Goal: Task Accomplishment & Management: Use online tool/utility

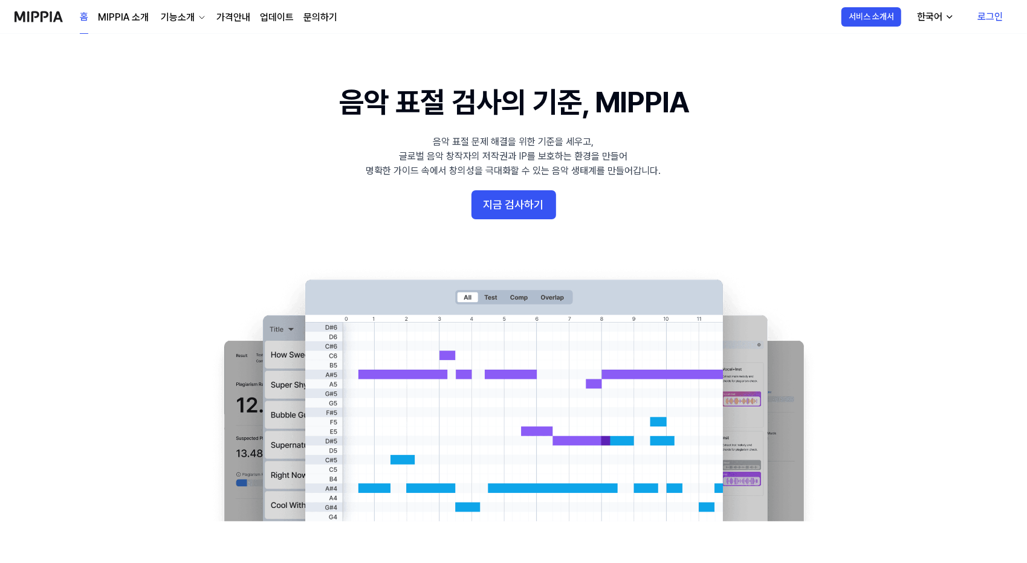
click at [992, 15] on link "로그인" at bounding box center [990, 17] width 45 height 34
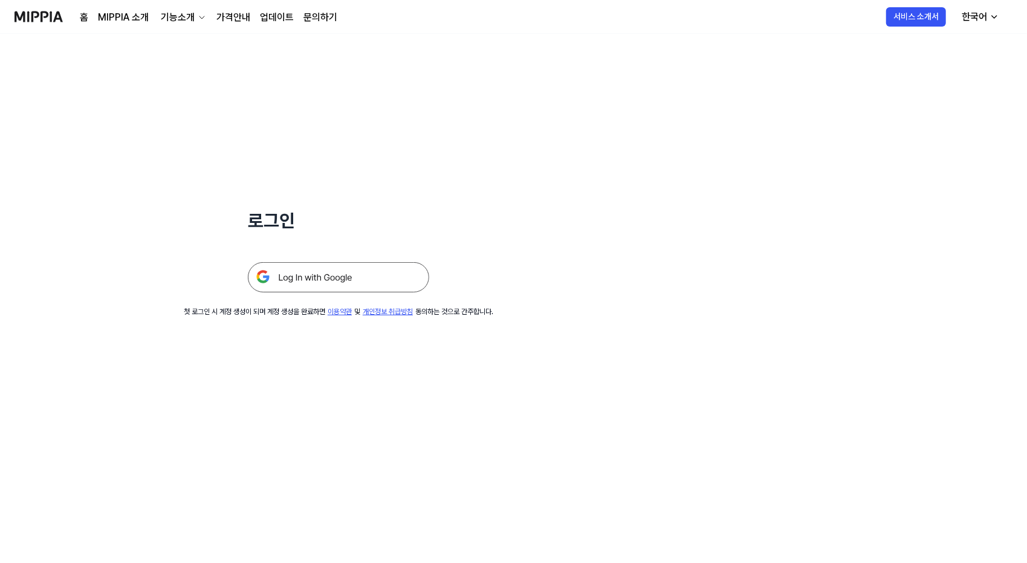
click at [303, 276] on img at bounding box center [338, 277] width 181 height 30
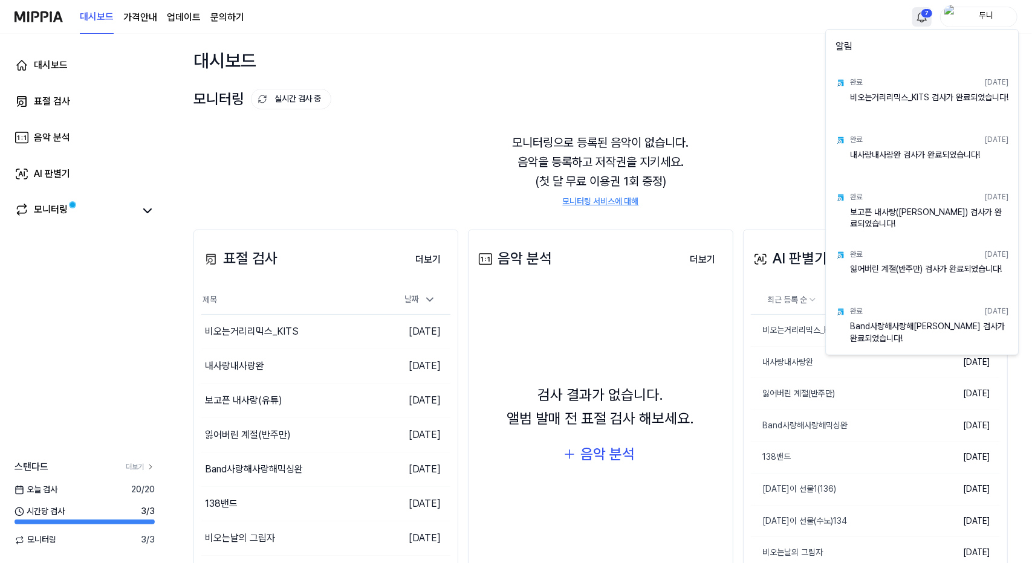
click at [924, 17] on html "대시보드 가격안내 업데이트 문의하기 7 두니 대시보드 표절 검사 음악 분석 AI 판별기 모니터링 스탠다드 더보기 [DATE] 검사 20 / 2…" at bounding box center [516, 281] width 1032 height 563
click at [52, 99] on html "대시보드 가격안내 업데이트 문의하기 두니 대시보드 표절 검사 음악 분석 AI 판별기 모니터링 스탠다드 더보기 [DATE] 검사 20 / 20 …" at bounding box center [516, 281] width 1032 height 563
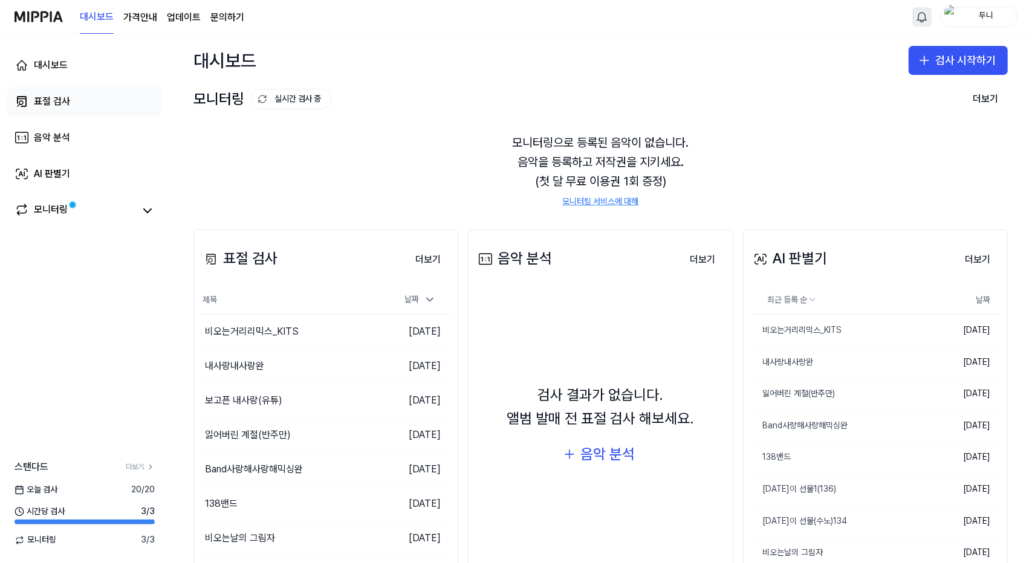
click at [47, 102] on div "표절 검사" at bounding box center [52, 101] width 36 height 15
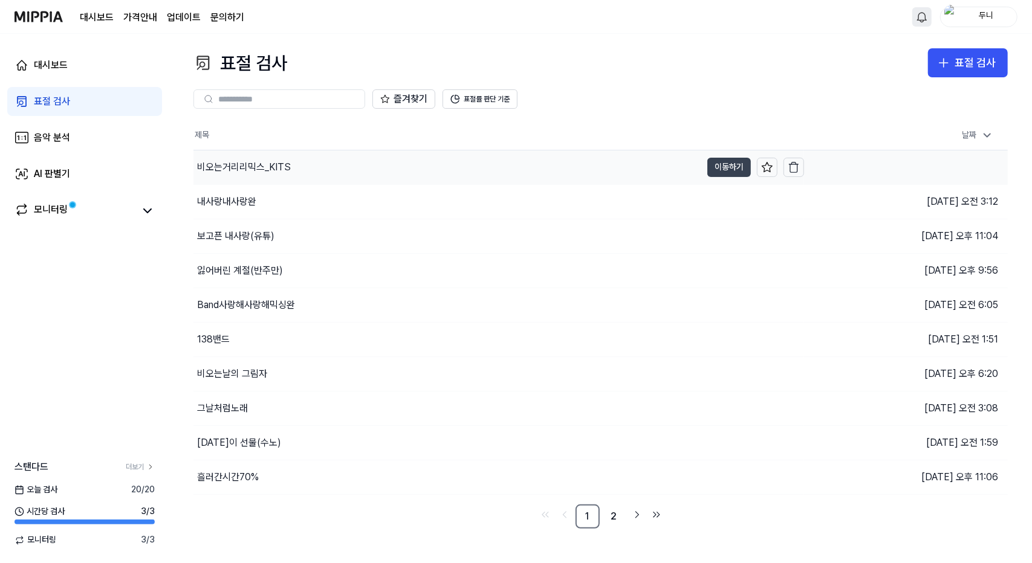
click at [719, 167] on button "이동하기" at bounding box center [729, 167] width 44 height 19
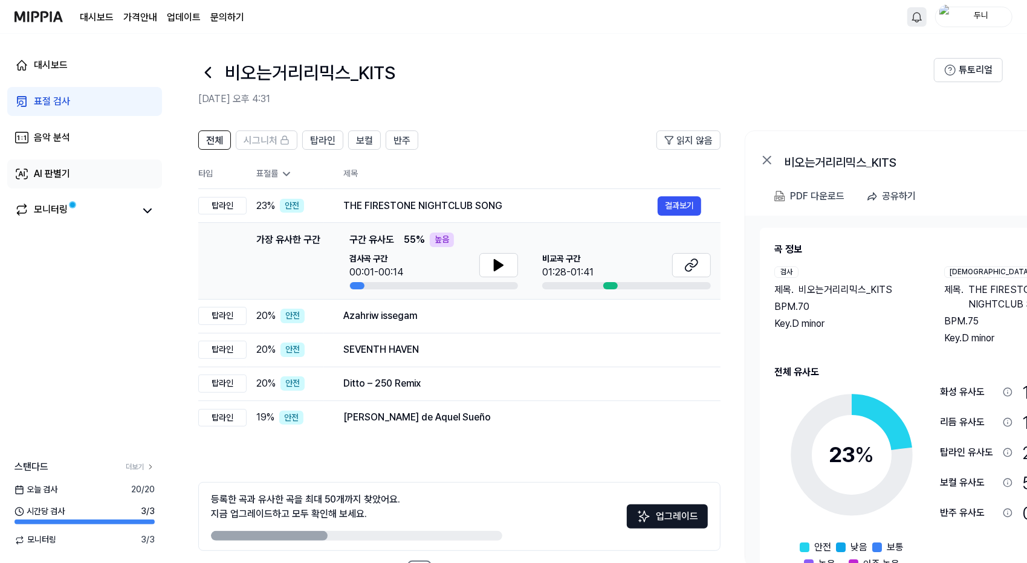
click at [44, 172] on div "AI 판별기" at bounding box center [52, 174] width 36 height 15
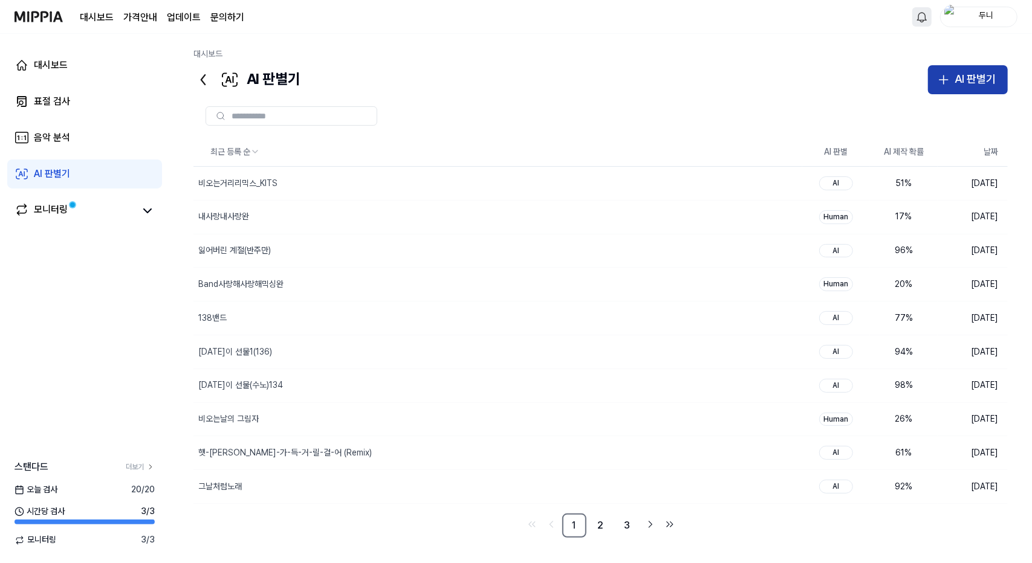
click at [960, 80] on div "AI 판별기" at bounding box center [974, 80] width 41 height 18
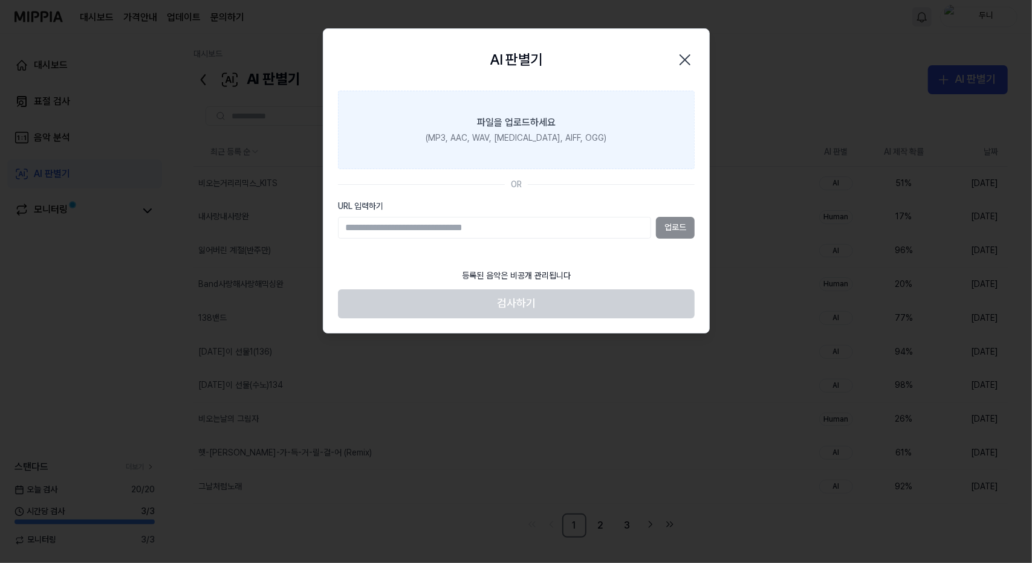
click at [513, 123] on div "파일을 업로드하세요" at bounding box center [516, 122] width 79 height 15
click at [0, 0] on input "파일을 업로드하세요 (MP3, AAC, WAV, [MEDICAL_DATA], AIFF, OGG)" at bounding box center [0, 0] width 0 height 0
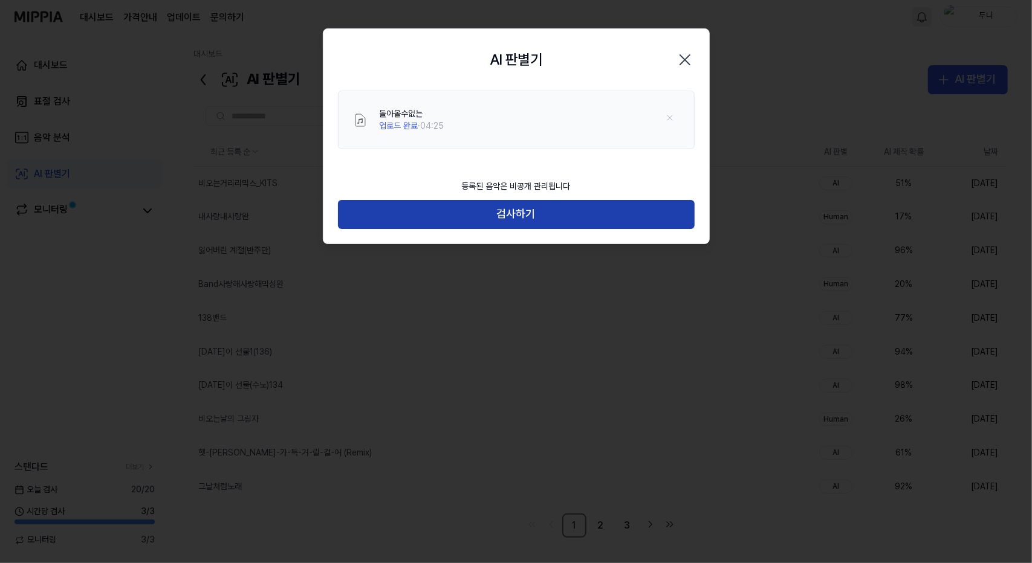
click at [544, 219] on button "검사하기" at bounding box center [516, 214] width 357 height 29
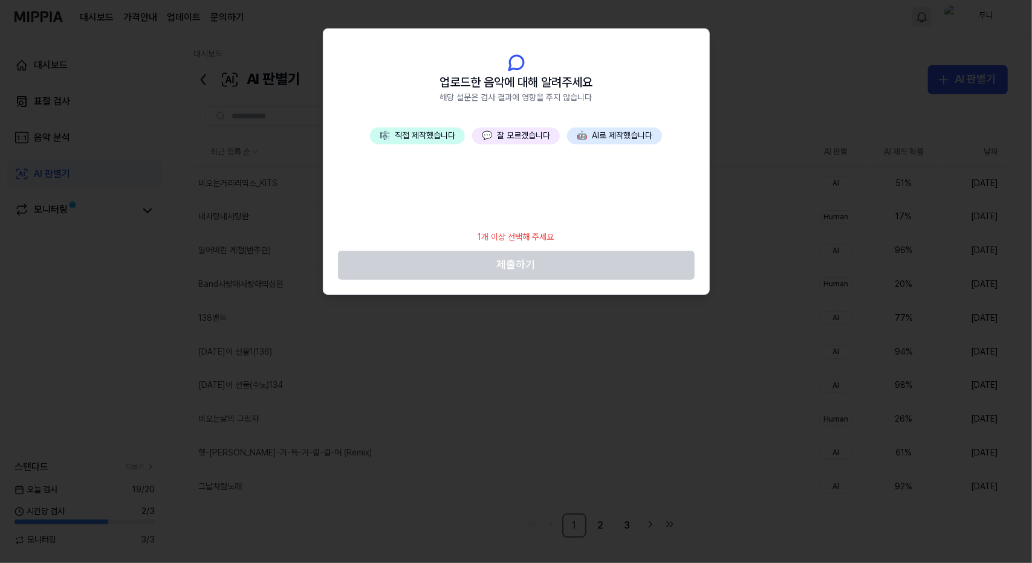
click at [515, 137] on button "💬 잘 모르겠습니다" at bounding box center [516, 136] width 88 height 17
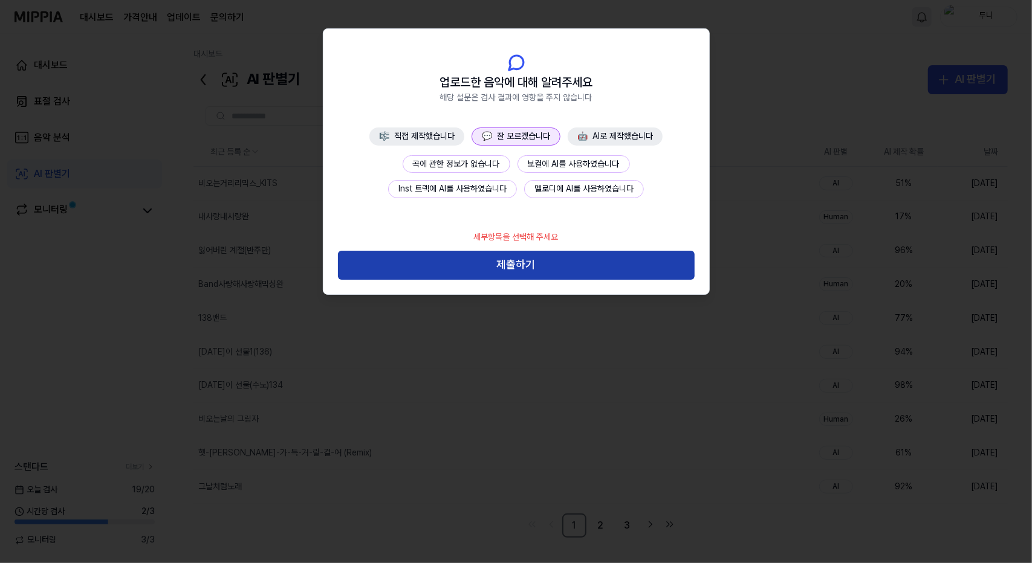
click at [534, 262] on button "제출하기" at bounding box center [516, 265] width 357 height 29
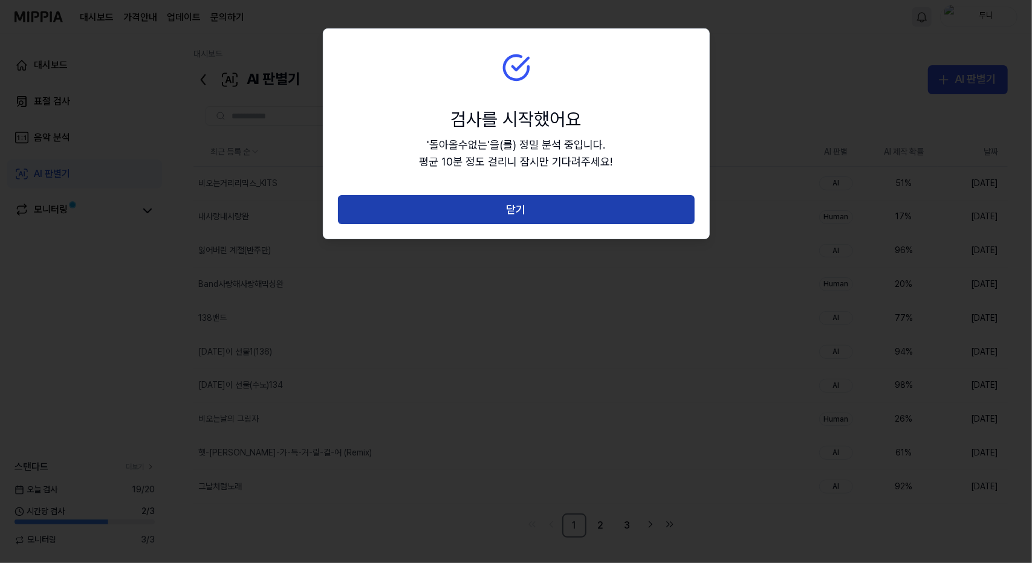
click at [513, 206] on button "닫기" at bounding box center [516, 209] width 357 height 29
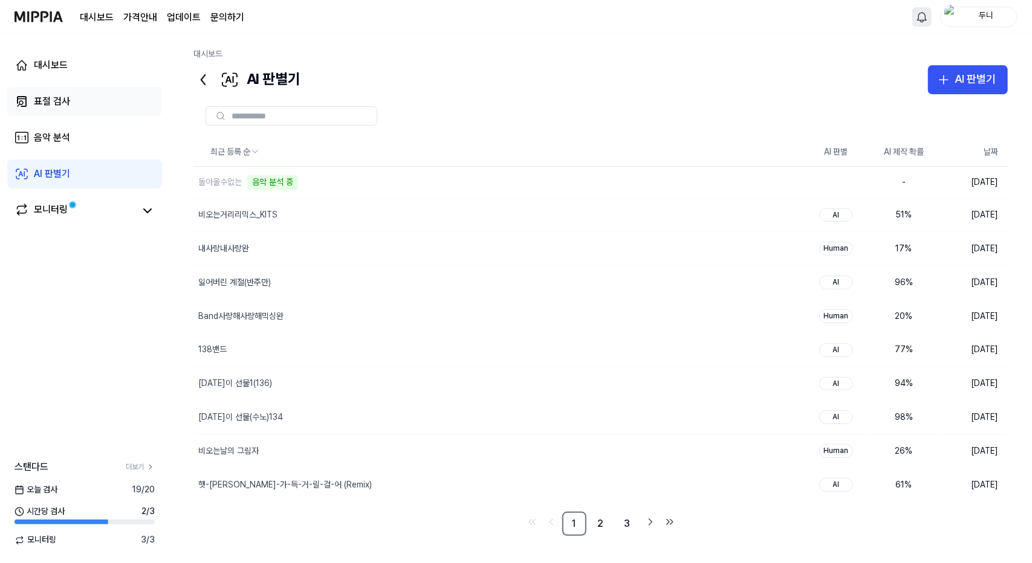
click at [54, 95] on div "표절 검사" at bounding box center [52, 101] width 36 height 15
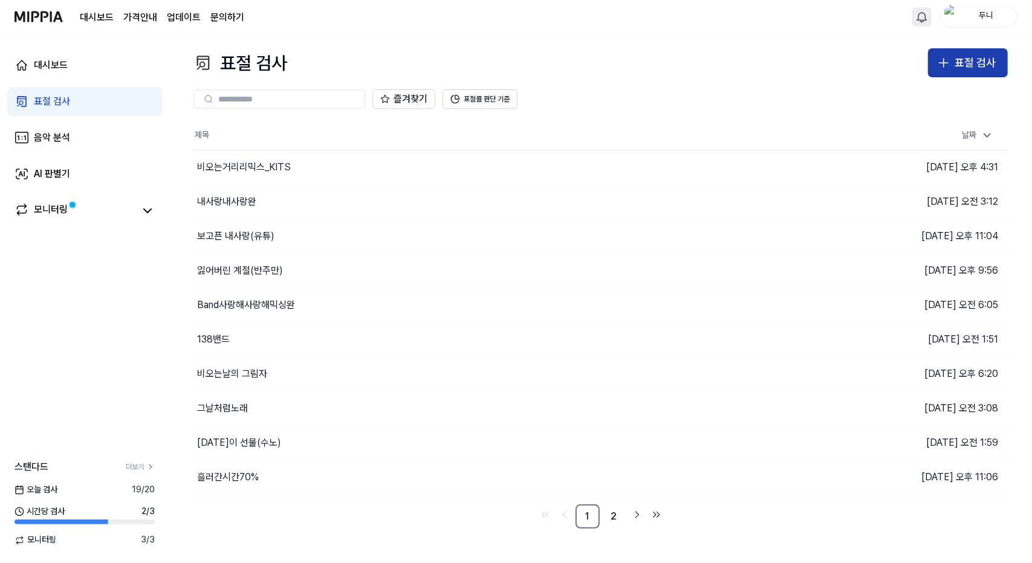
click at [962, 54] on div "표절 검사" at bounding box center [974, 63] width 41 height 18
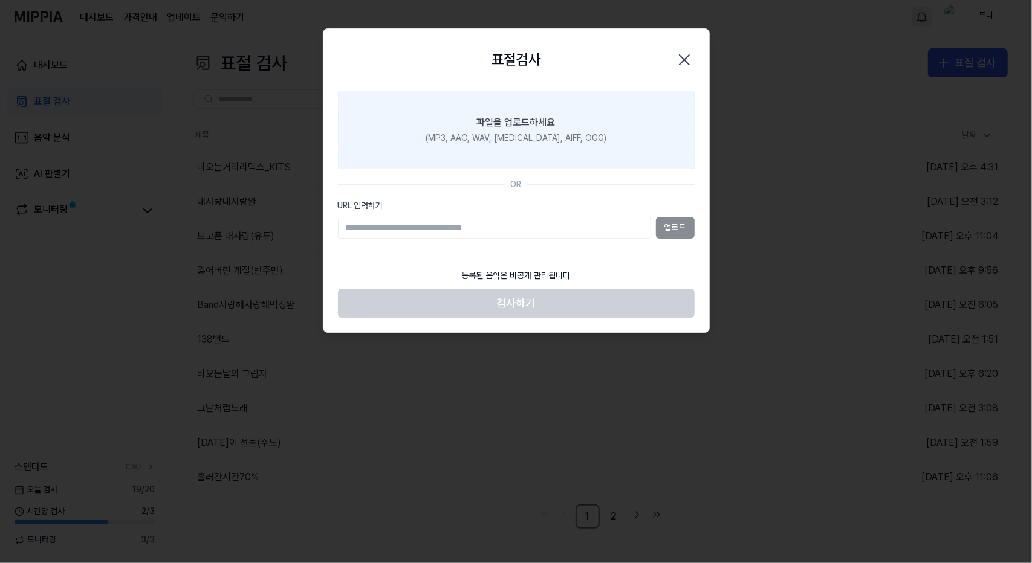
click at [508, 121] on div "파일을 업로드하세요" at bounding box center [516, 122] width 79 height 15
click at [0, 0] on input "파일을 업로드하세요 (MP3, AAC, WAV, [MEDICAL_DATA], AIFF, OGG)" at bounding box center [0, 0] width 0 height 0
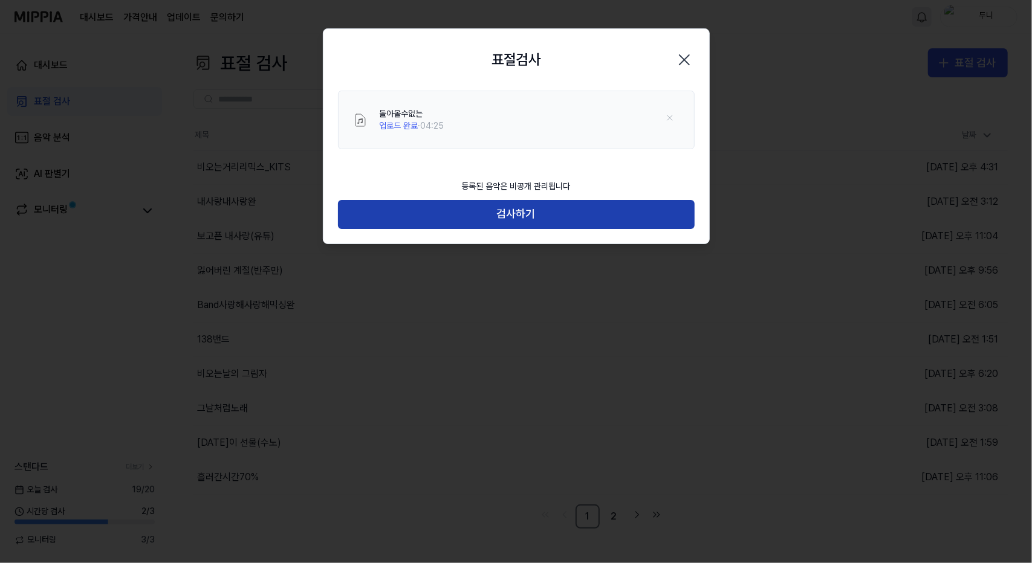
click at [556, 211] on button "검사하기" at bounding box center [516, 214] width 357 height 29
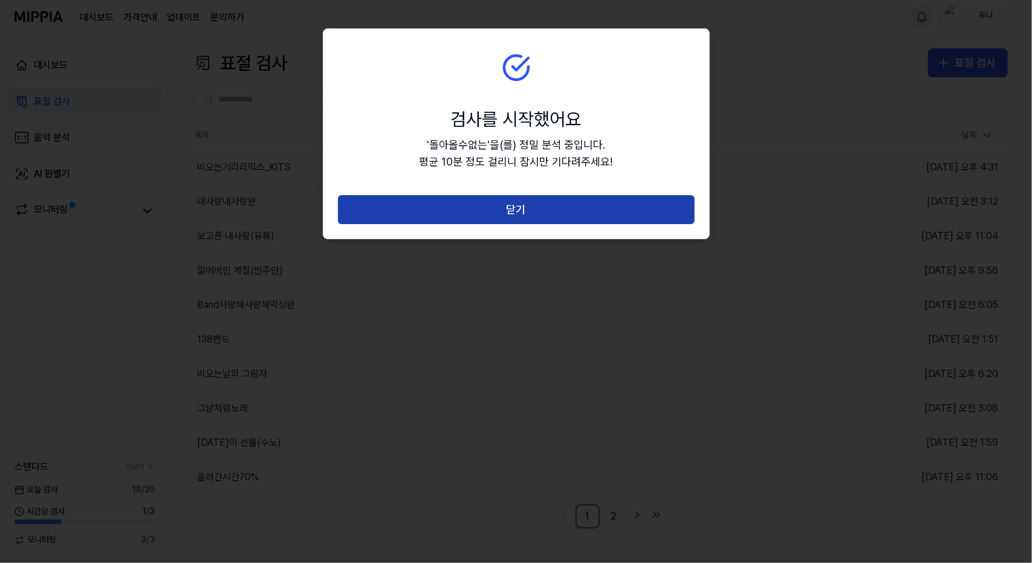
click at [566, 202] on button "닫기" at bounding box center [516, 209] width 357 height 29
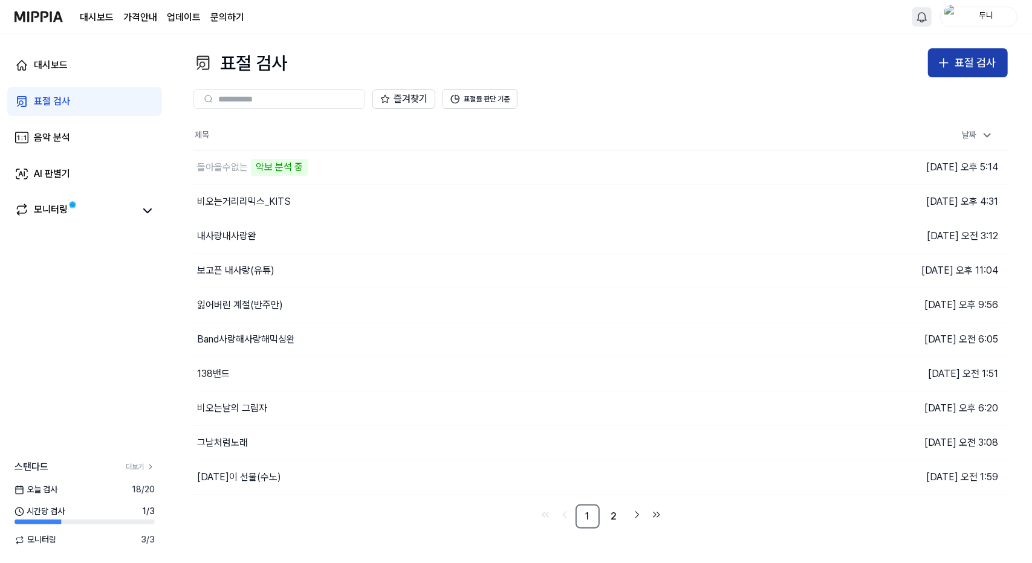
click at [960, 54] on div "표절 검사" at bounding box center [974, 63] width 41 height 18
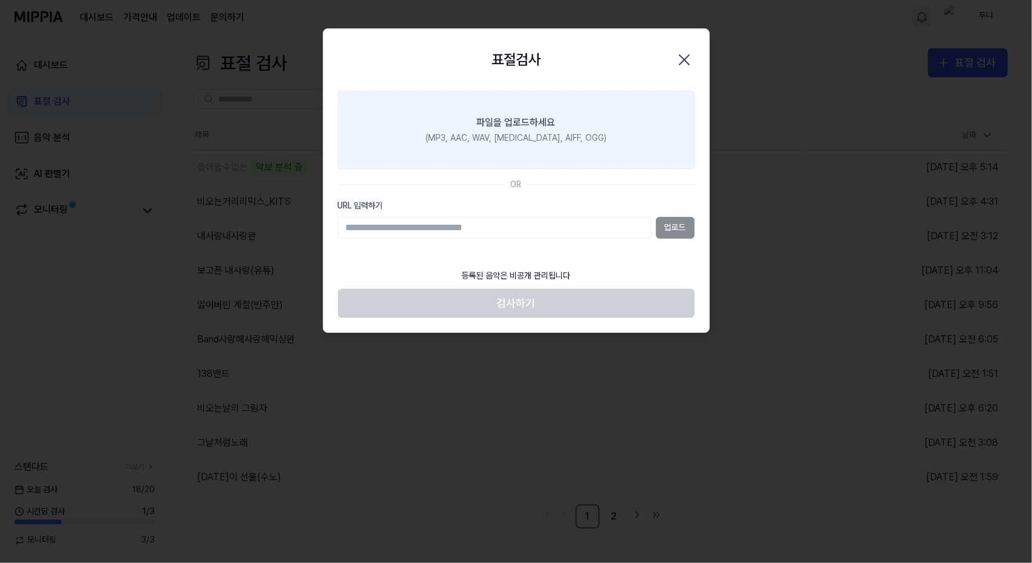
click at [523, 129] on div "파일을 업로드하세요" at bounding box center [516, 122] width 79 height 15
click at [0, 0] on input "파일을 업로드하세요 (MP3, AAC, WAV, [MEDICAL_DATA], AIFF, OGG)" at bounding box center [0, 0] width 0 height 0
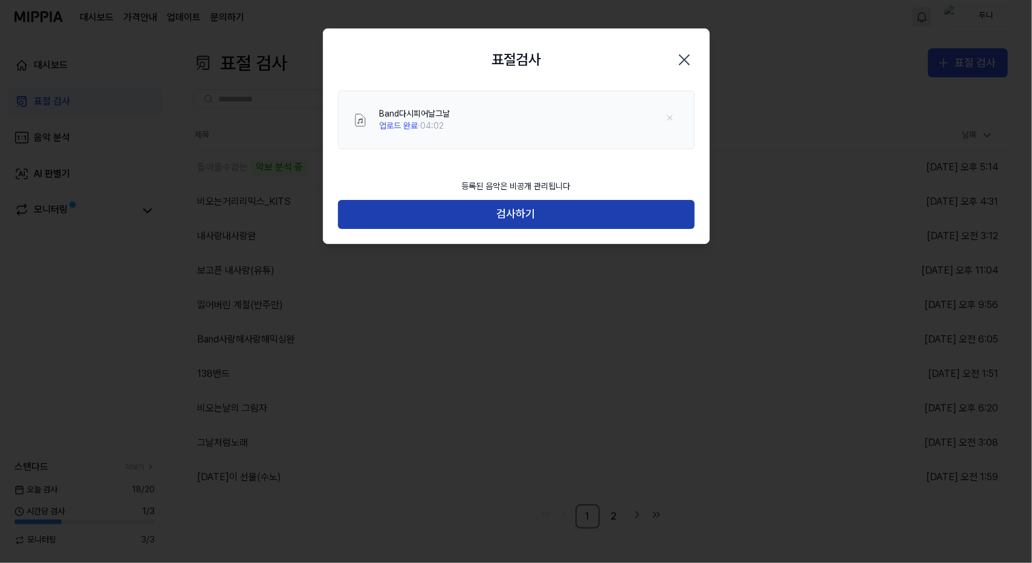
click at [531, 213] on button "검사하기" at bounding box center [516, 214] width 357 height 29
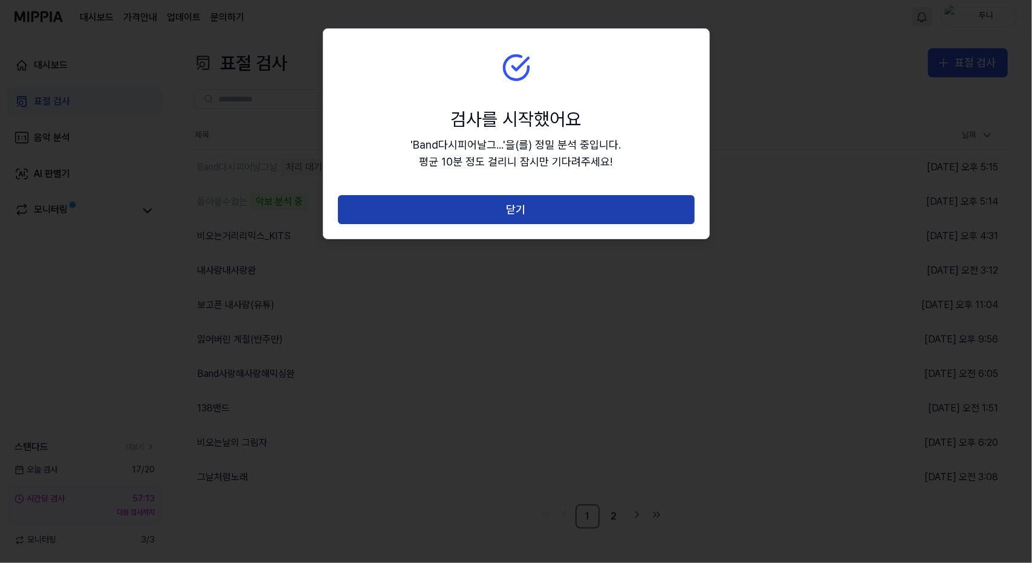
click at [515, 212] on button "닫기" at bounding box center [516, 209] width 357 height 29
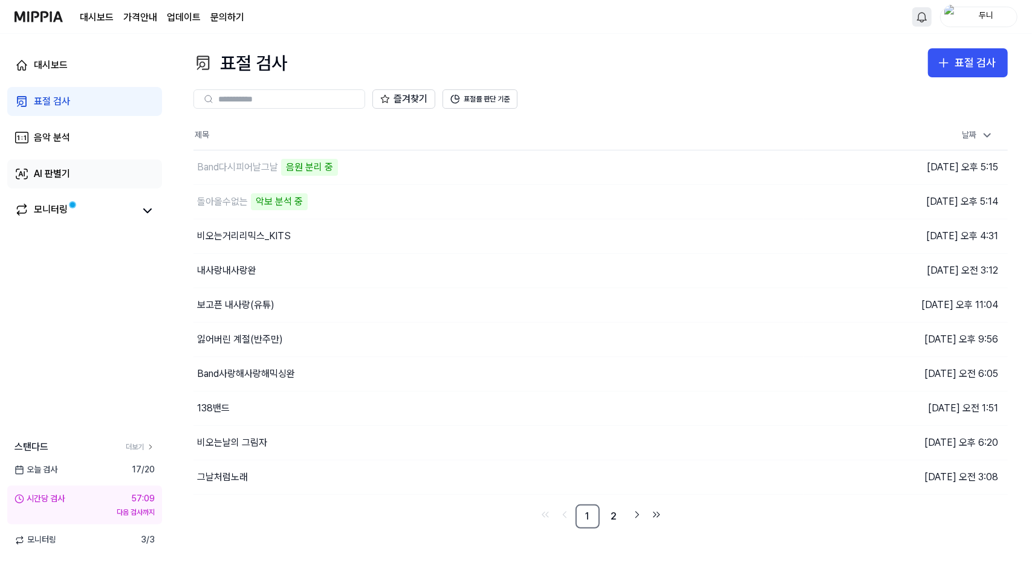
click at [57, 173] on div "AI 판별기" at bounding box center [52, 174] width 36 height 15
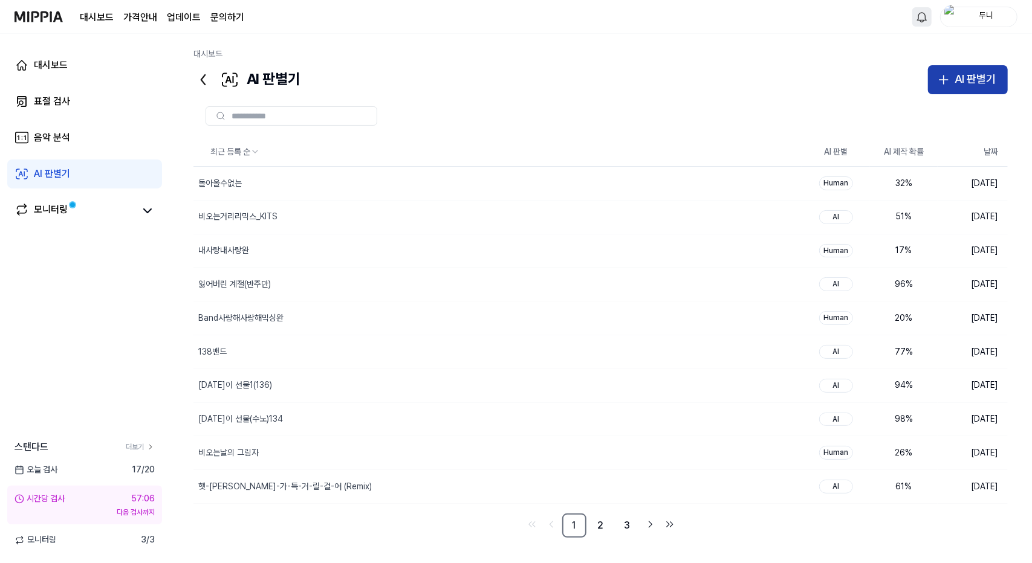
click at [963, 78] on div "AI 판별기" at bounding box center [974, 80] width 41 height 18
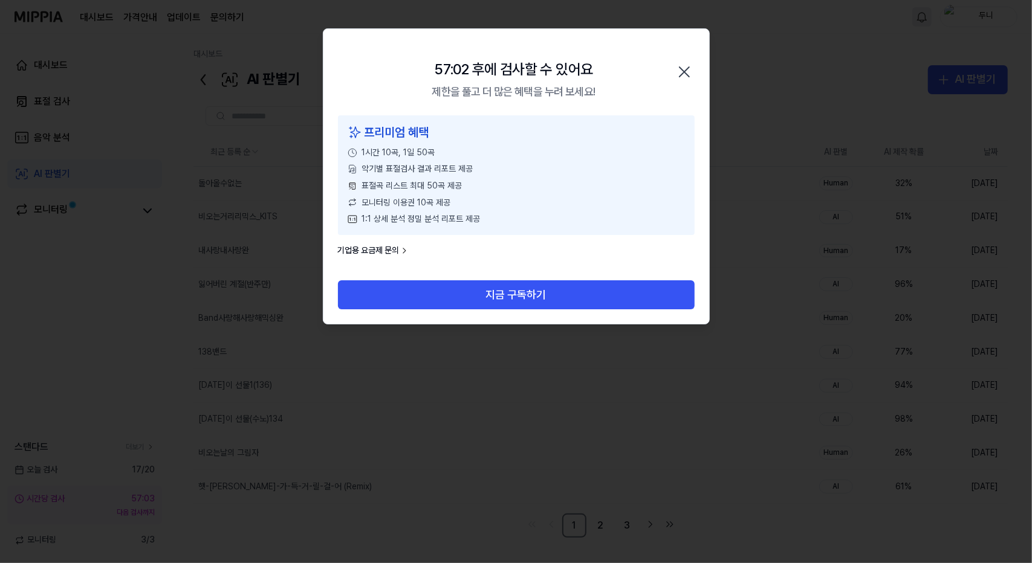
click at [684, 70] on icon "button" at bounding box center [684, 71] width 19 height 19
